Goal: Task Accomplishment & Management: Manage account settings

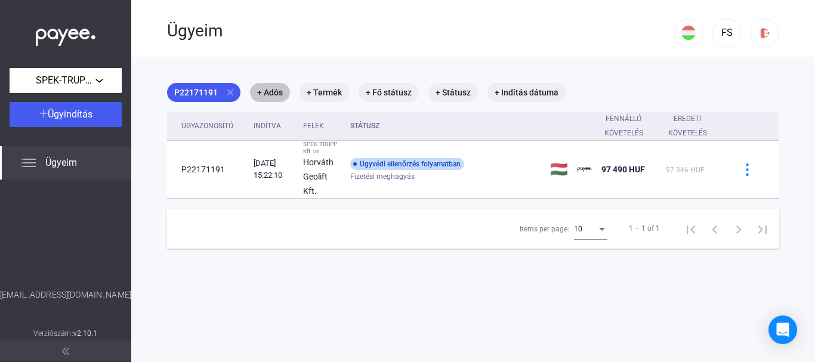
click at [268, 87] on mat-chip "+ Adós" at bounding box center [270, 92] width 40 height 19
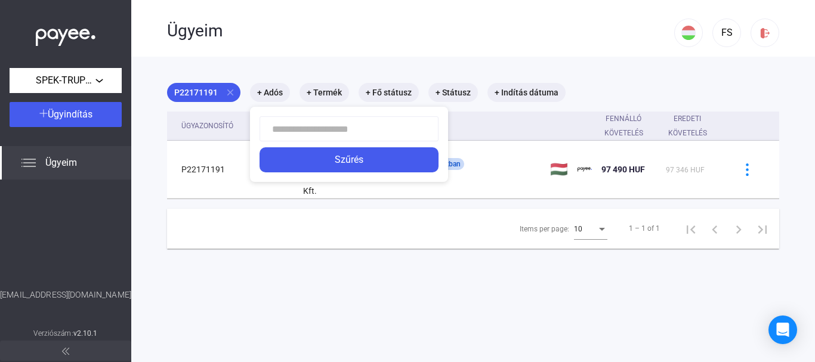
click at [345, 94] on div at bounding box center [407, 181] width 815 height 362
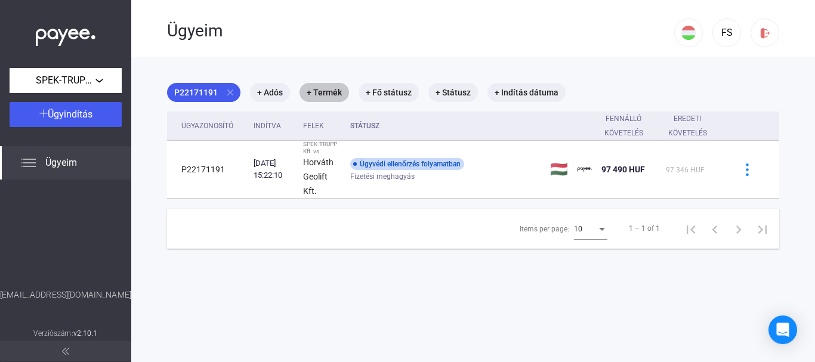
click at [333, 94] on mat-chip "+ Termék" at bounding box center [325, 92] width 50 height 19
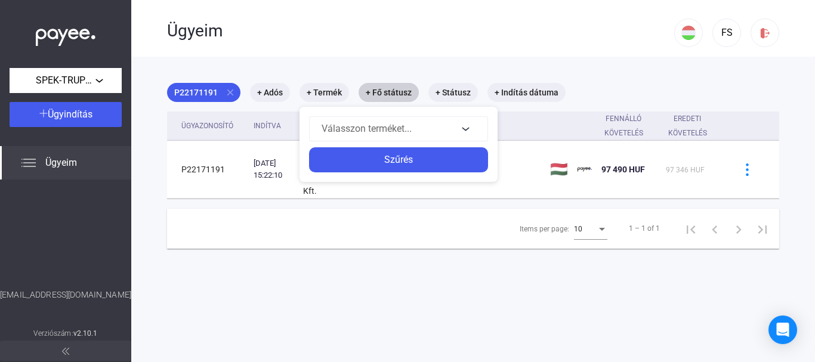
click at [376, 94] on div at bounding box center [407, 181] width 815 height 362
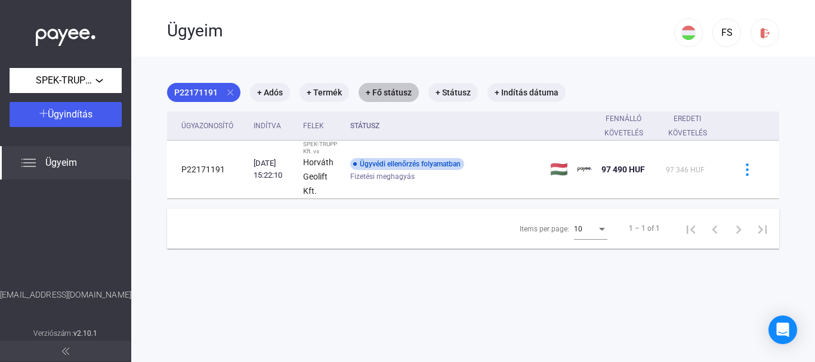
click at [377, 94] on mat-chip "+ Fő státusz" at bounding box center [389, 92] width 60 height 19
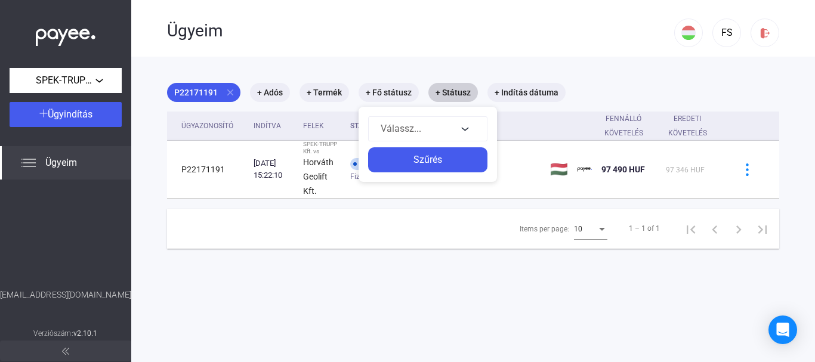
click at [450, 91] on div at bounding box center [407, 181] width 815 height 362
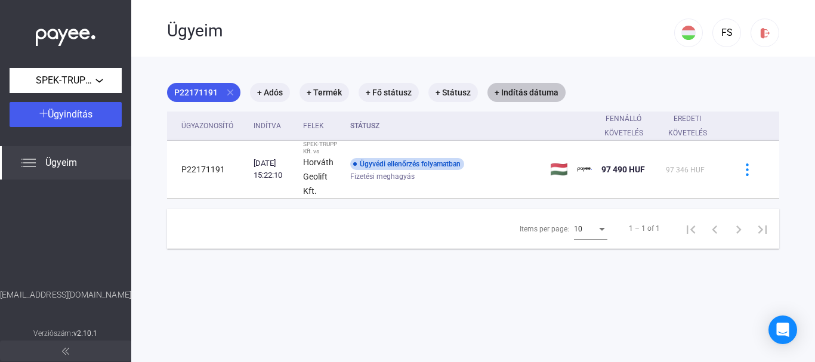
click at [526, 96] on mat-chip "+ Indítás dátuma" at bounding box center [526, 92] width 78 height 19
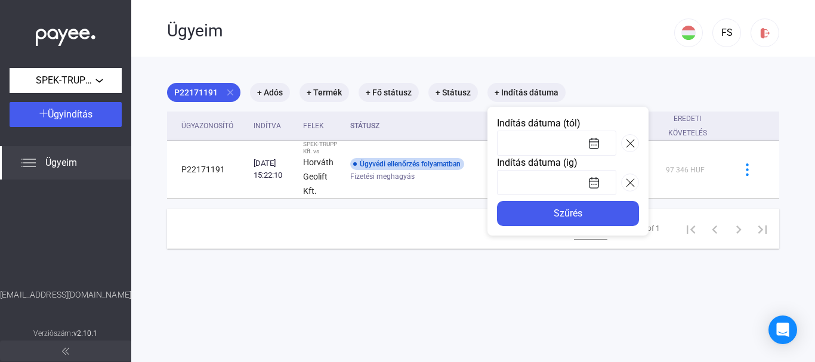
click at [450, 229] on div at bounding box center [407, 181] width 815 height 362
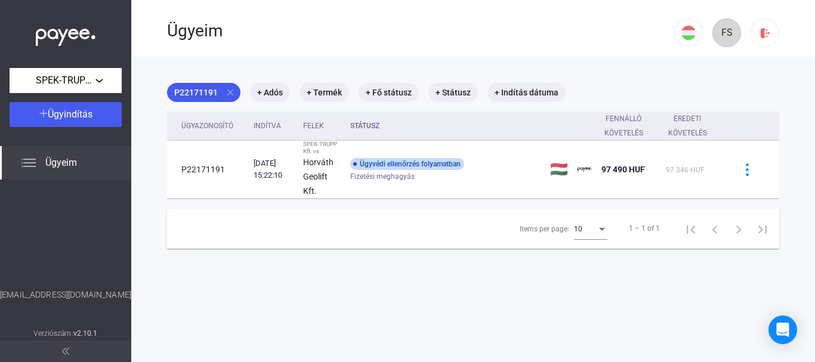
click at [723, 32] on div "FS" at bounding box center [727, 33] width 20 height 14
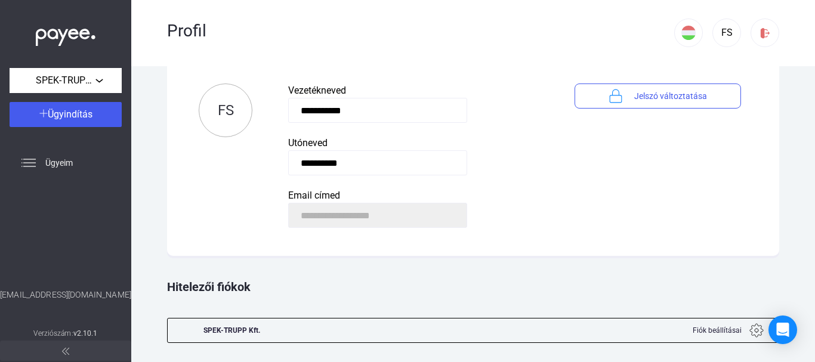
scroll to position [52, 0]
